Goal: Task Accomplishment & Management: Use online tool/utility

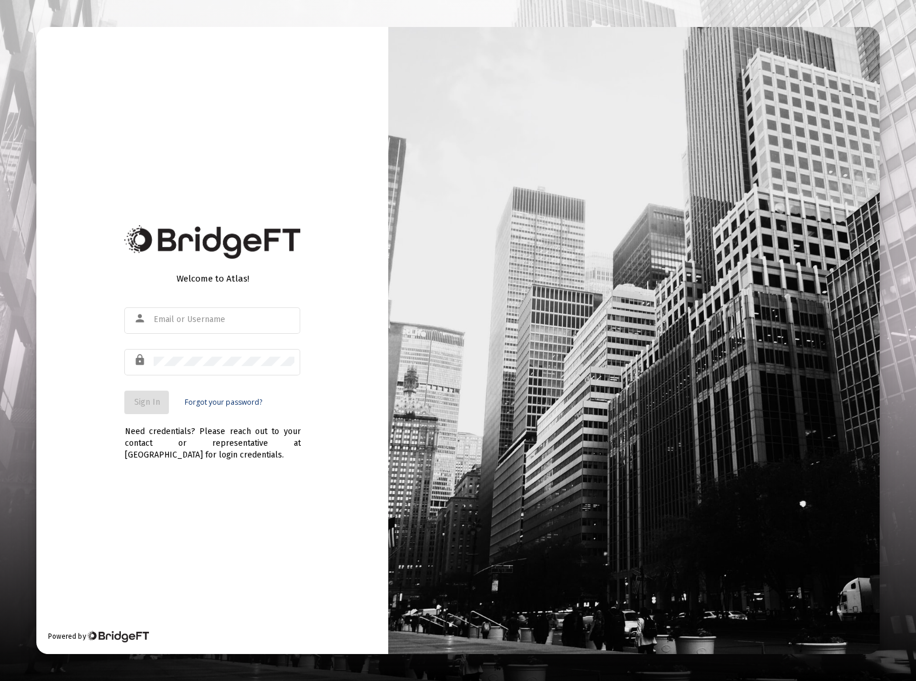
type input "[EMAIL_ADDRESS][DOMAIN_NAME]"
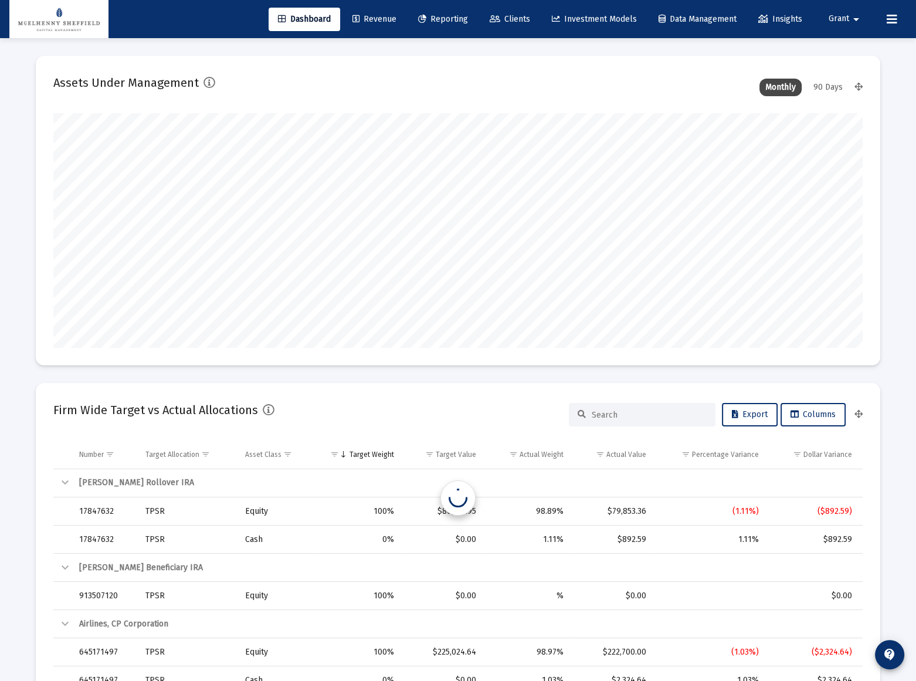
type input "[DATE]"
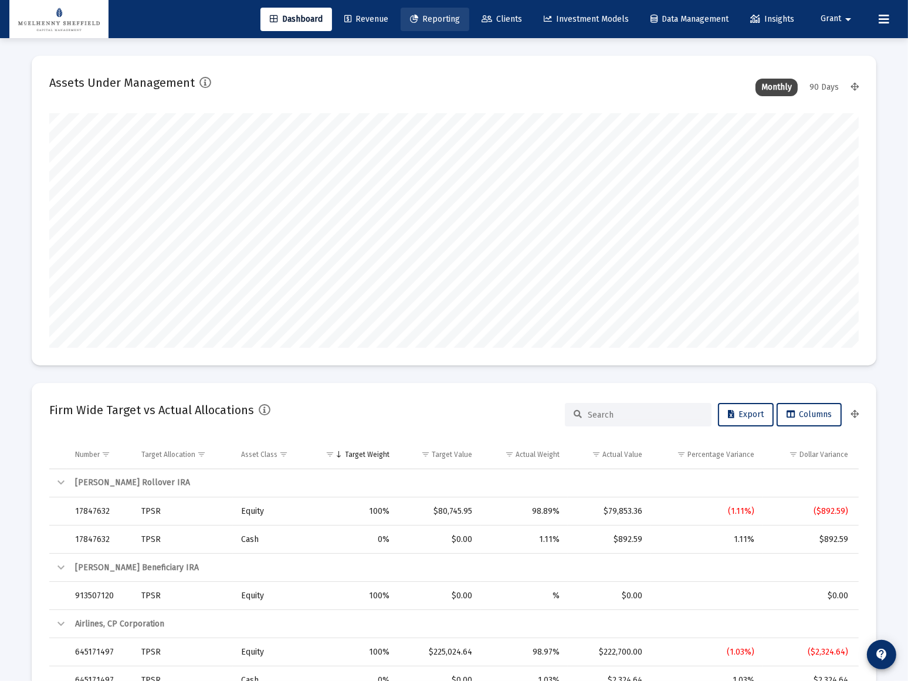
click at [441, 20] on span "Reporting" at bounding box center [435, 19] width 50 height 10
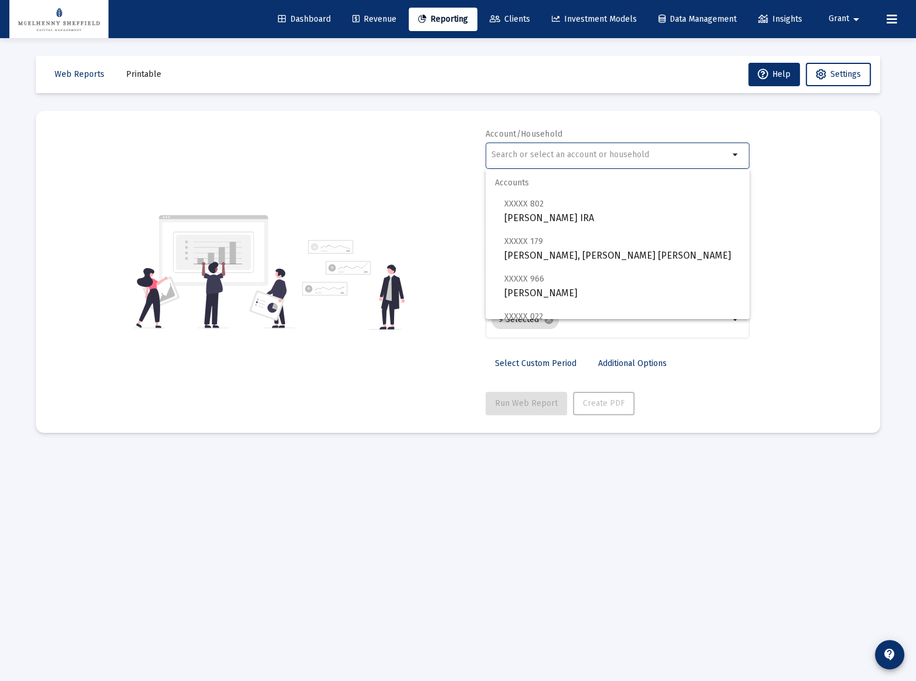
click at [542, 157] on input "text" at bounding box center [610, 154] width 238 height 9
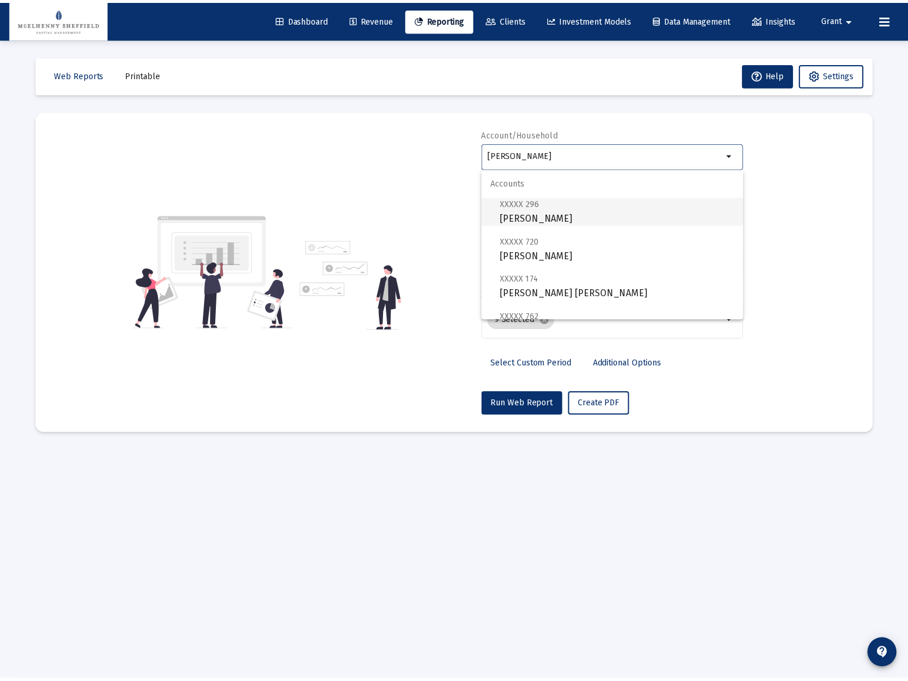
scroll to position [84, 0]
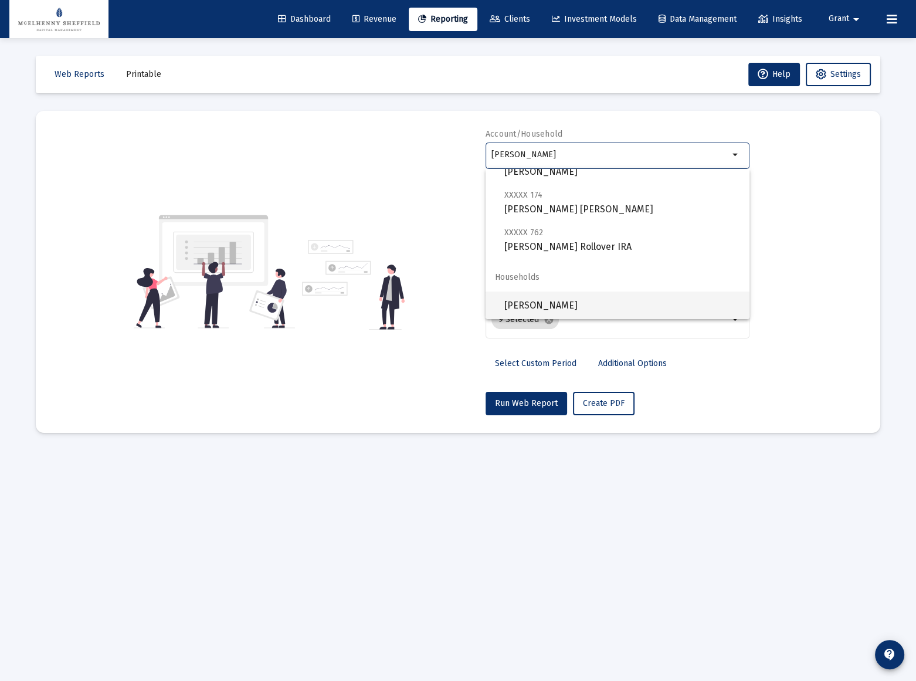
click at [568, 300] on span "[PERSON_NAME]" at bounding box center [622, 305] width 236 height 28
type input "[PERSON_NAME]"
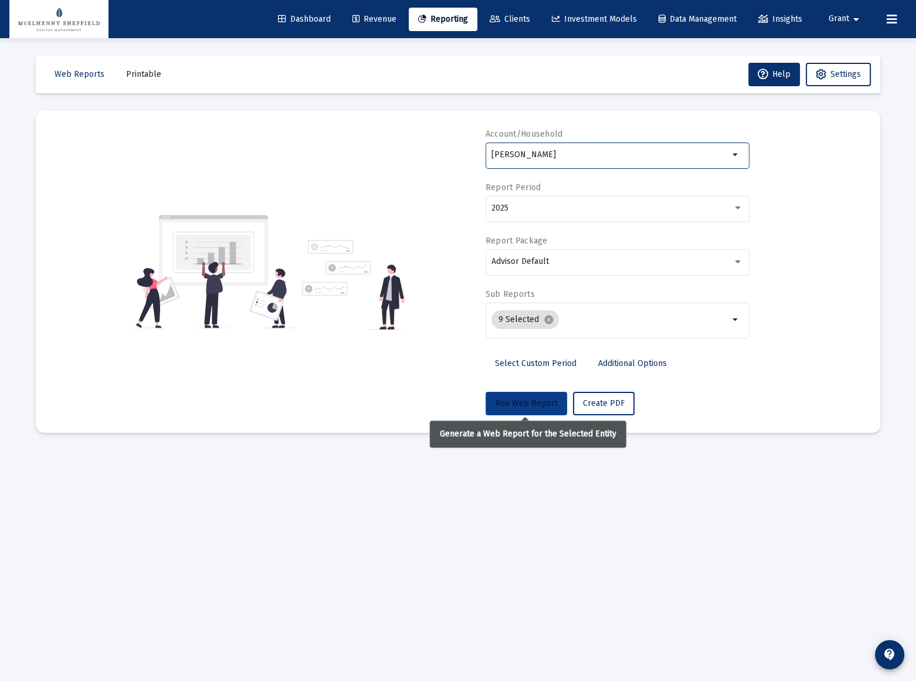
click at [534, 404] on span "Run Web Report" at bounding box center [526, 403] width 63 height 10
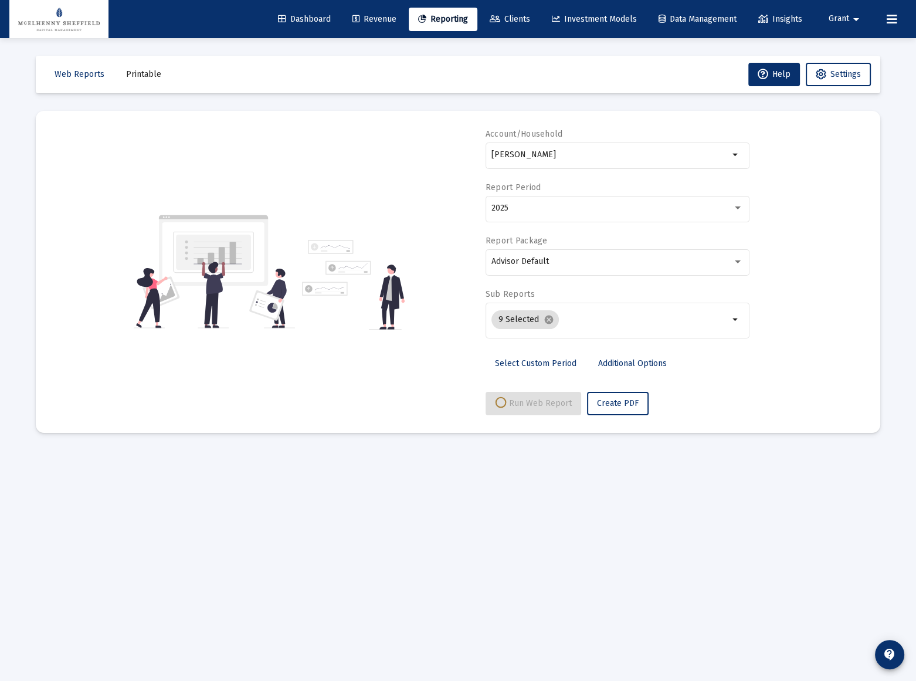
select select "View all"
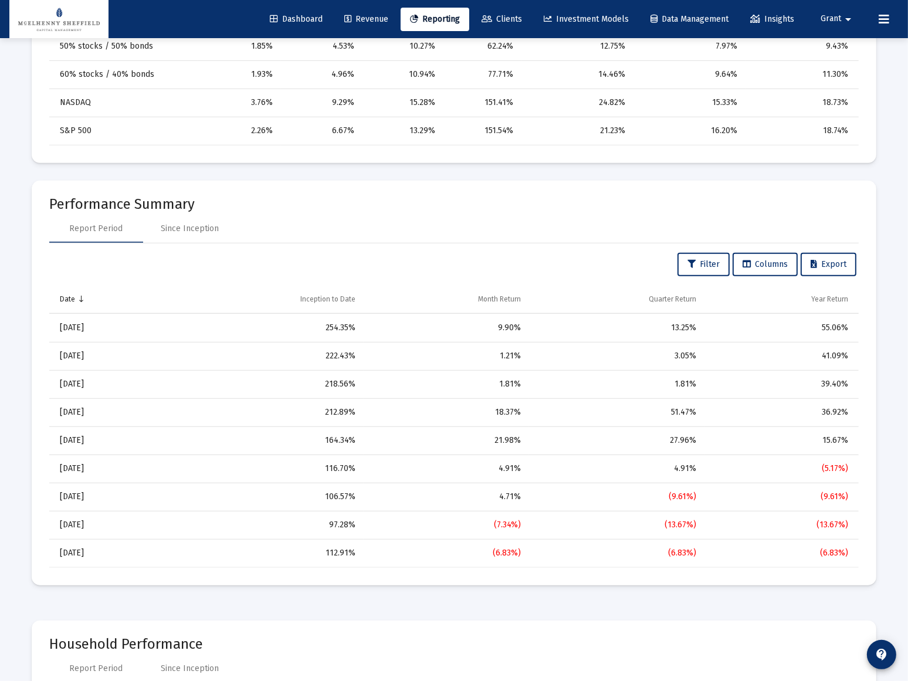
scroll to position [0, 0]
